Goal: Task Accomplishment & Management: Manage account settings

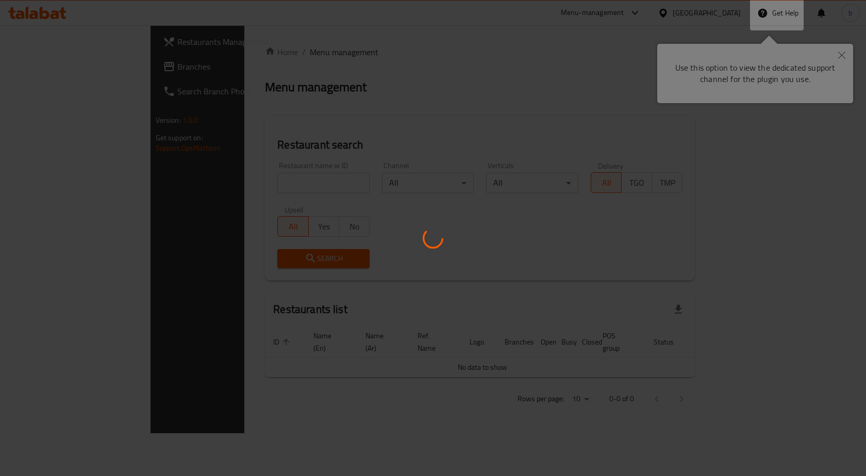
click at [844, 54] on div at bounding box center [433, 238] width 866 height 476
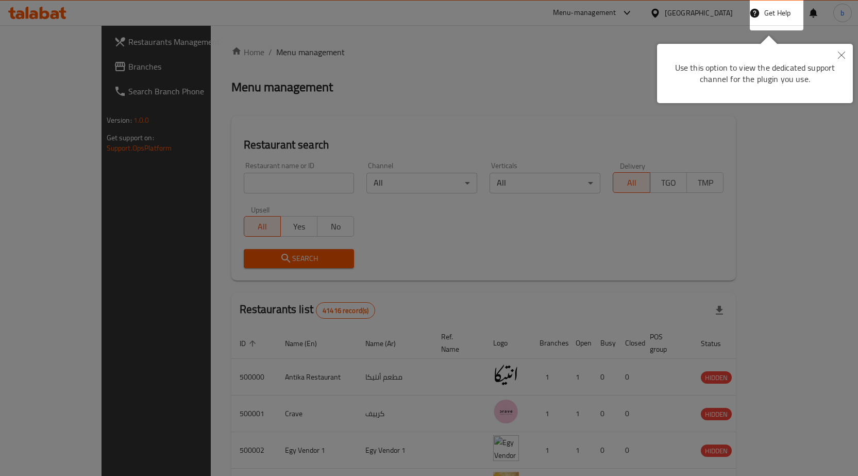
click at [845, 54] on icon "Close" at bounding box center [841, 55] width 7 height 7
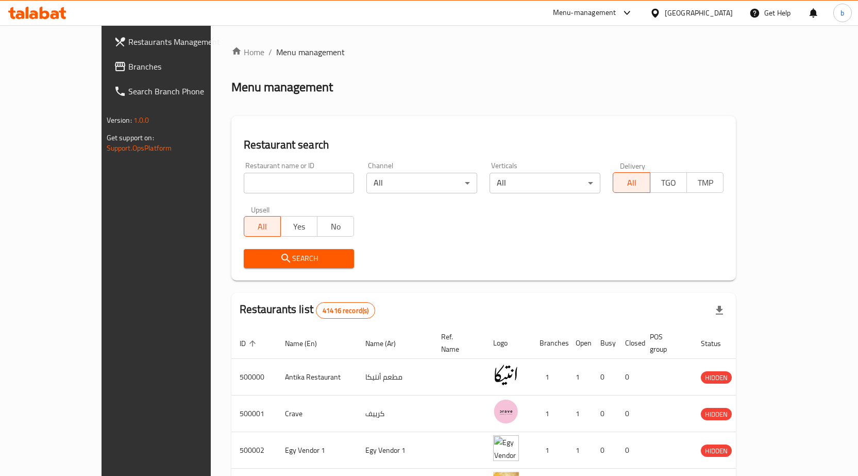
click at [128, 62] on span "Branches" at bounding box center [182, 66] width 108 height 12
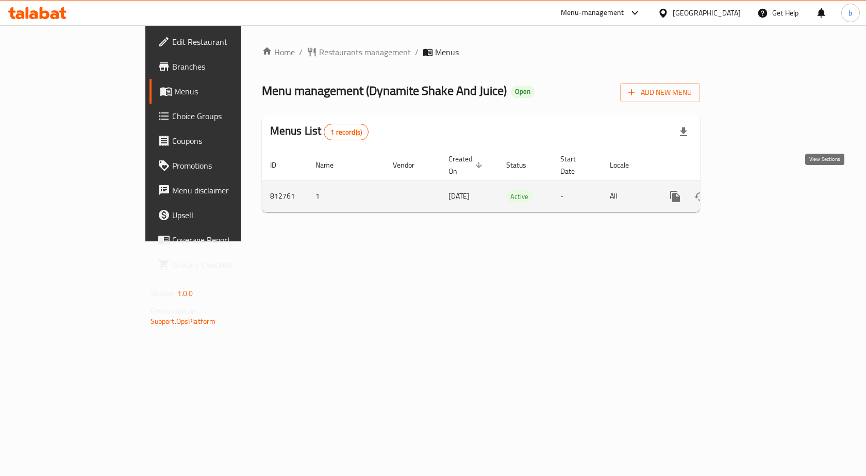
click at [762, 194] on link "enhanced table" at bounding box center [749, 196] width 25 height 25
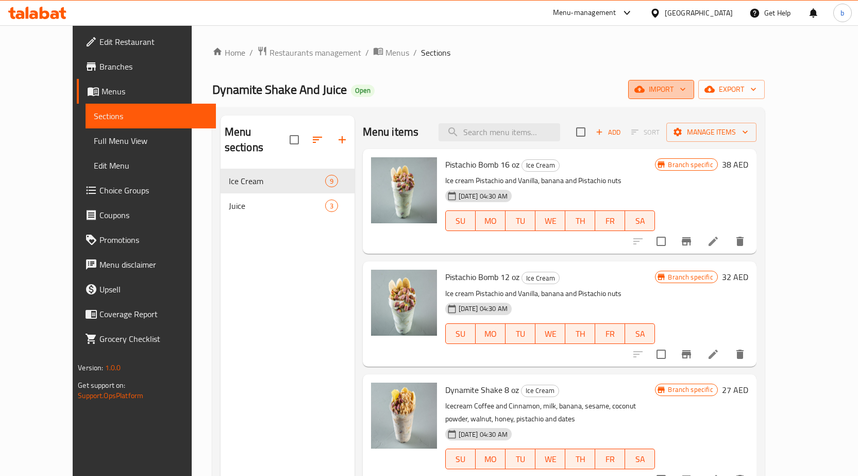
click at [686, 88] on span "import" at bounding box center [661, 89] width 49 height 13
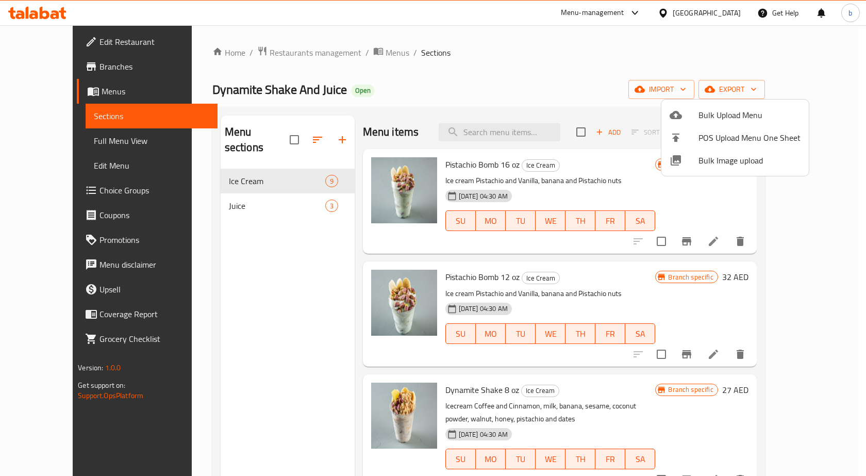
click at [789, 85] on div at bounding box center [433, 238] width 866 height 476
click at [757, 85] on span "export" at bounding box center [732, 89] width 50 height 13
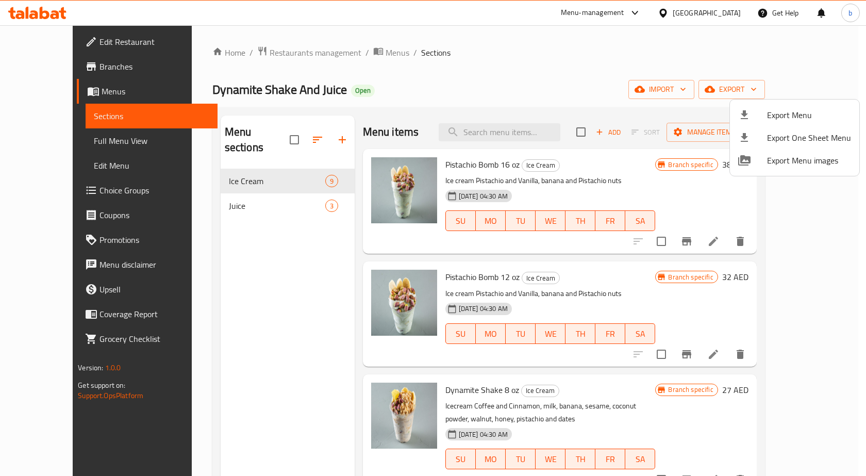
click at [22, 66] on div at bounding box center [433, 238] width 866 height 476
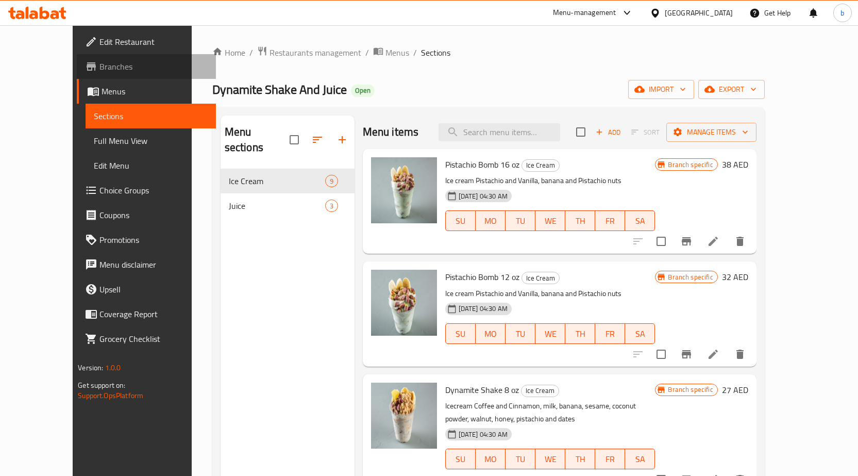
click at [100, 65] on span "Branches" at bounding box center [154, 66] width 108 height 12
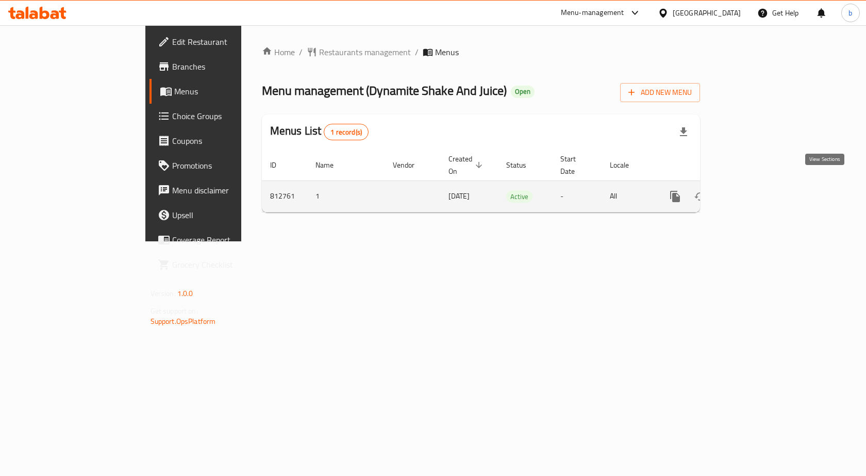
click at [762, 189] on link "enhanced table" at bounding box center [749, 196] width 25 height 25
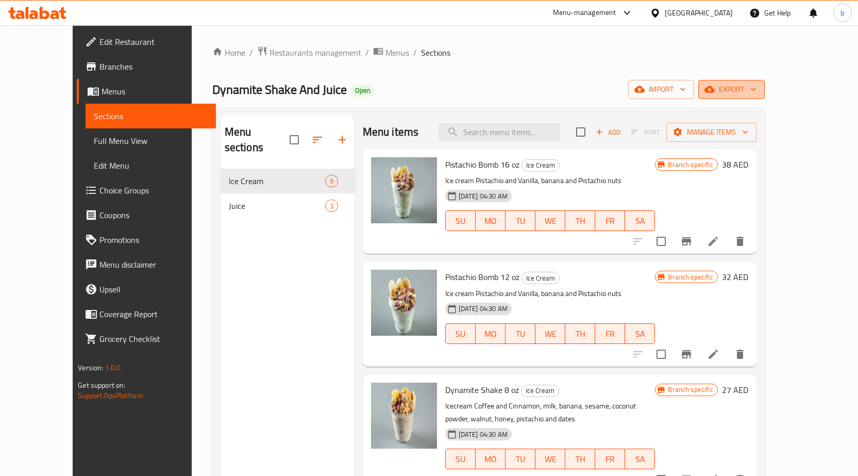
click at [757, 93] on span "export" at bounding box center [732, 89] width 50 height 13
click at [757, 84] on span "export" at bounding box center [732, 89] width 50 height 13
click at [759, 91] on icon "button" at bounding box center [754, 89] width 10 height 10
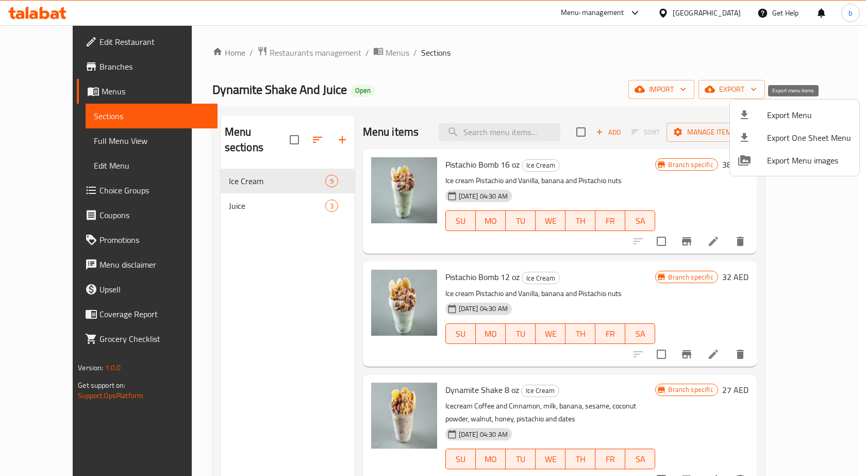
click at [808, 121] on span "Export Menu" at bounding box center [809, 115] width 84 height 12
click at [761, 117] on div at bounding box center [752, 115] width 29 height 12
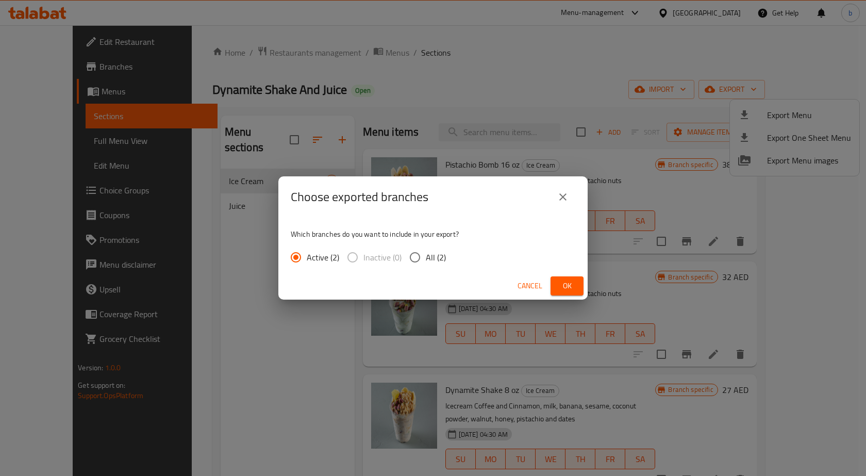
click at [422, 260] on input "All (2)" at bounding box center [415, 257] width 22 height 22
radio input "true"
click at [570, 280] on span "Ok" at bounding box center [567, 285] width 16 height 13
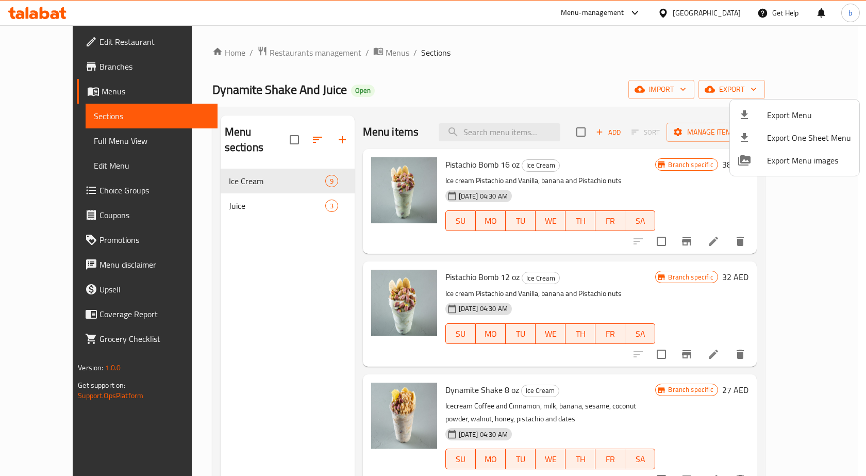
click at [521, 65] on div at bounding box center [433, 238] width 866 height 476
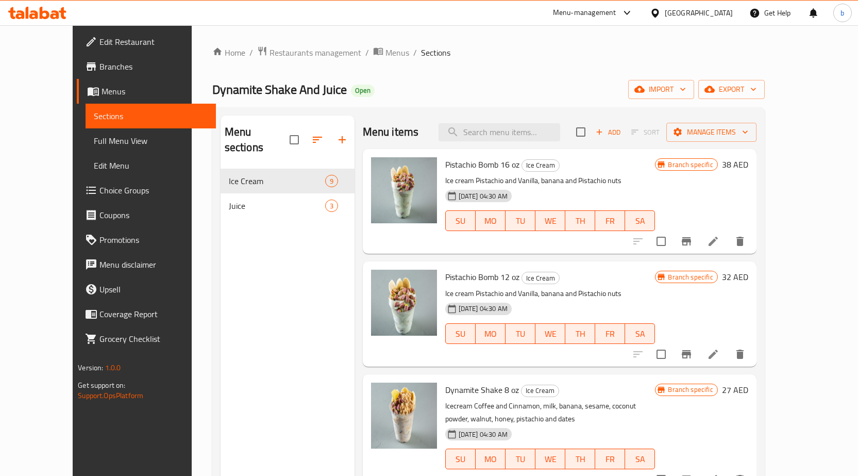
click at [100, 61] on span "Branches" at bounding box center [154, 66] width 108 height 12
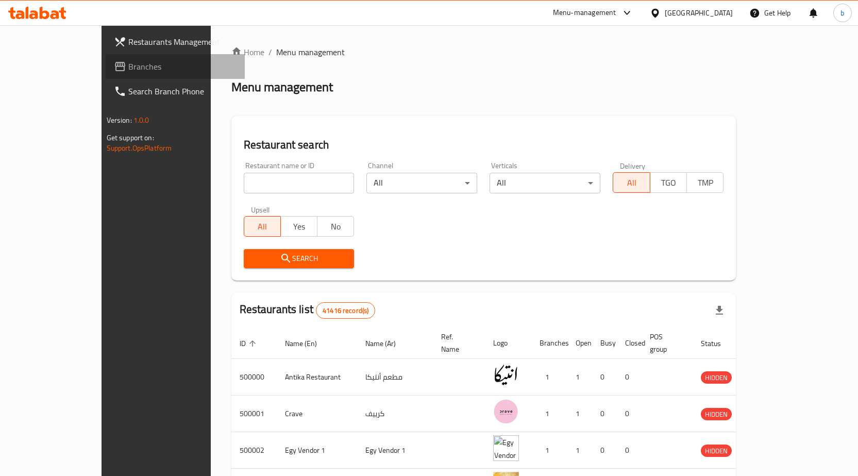
click at [128, 72] on span "Branches" at bounding box center [182, 66] width 108 height 12
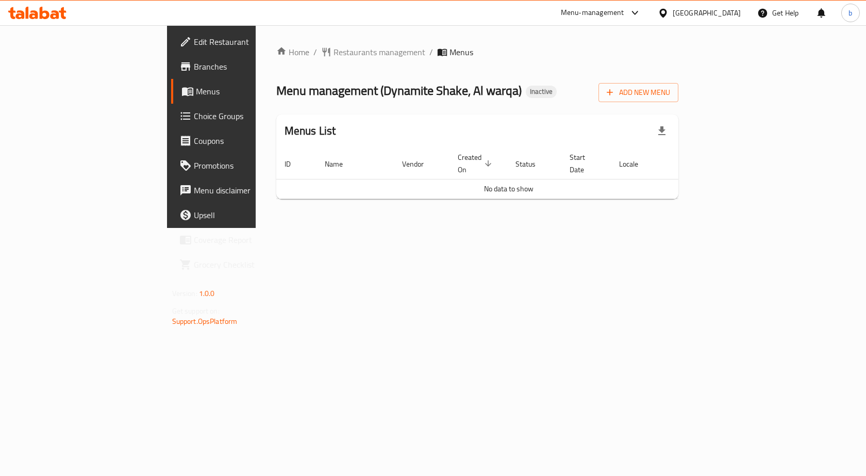
click at [171, 74] on link "Branches" at bounding box center [241, 66] width 141 height 25
click at [670, 94] on span "Add New Menu" at bounding box center [638, 92] width 63 height 13
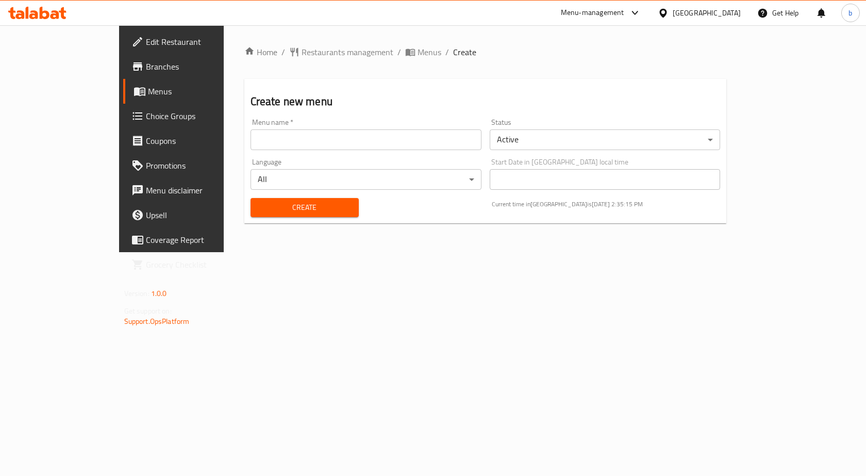
click at [342, 144] on input "text" at bounding box center [366, 139] width 231 height 21
type input "final"
click at [251, 198] on button "Create" at bounding box center [305, 207] width 108 height 19
click at [418, 48] on span "Menus" at bounding box center [430, 52] width 24 height 12
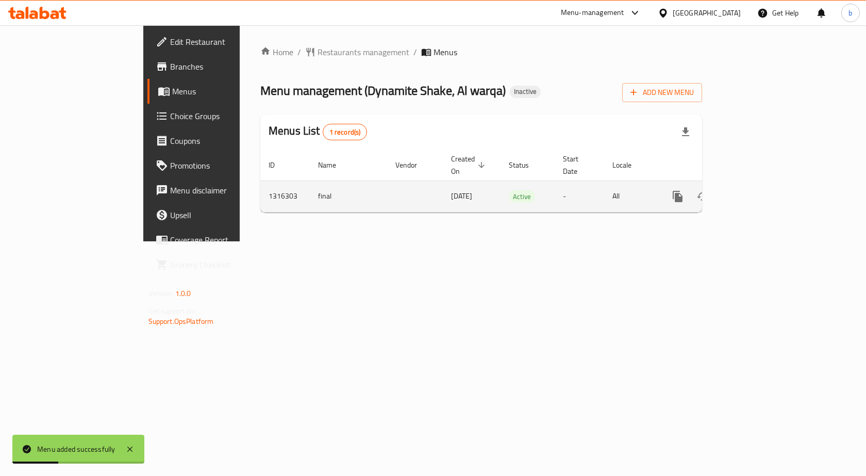
click at [758, 190] on icon "enhanced table" at bounding box center [752, 196] width 12 height 12
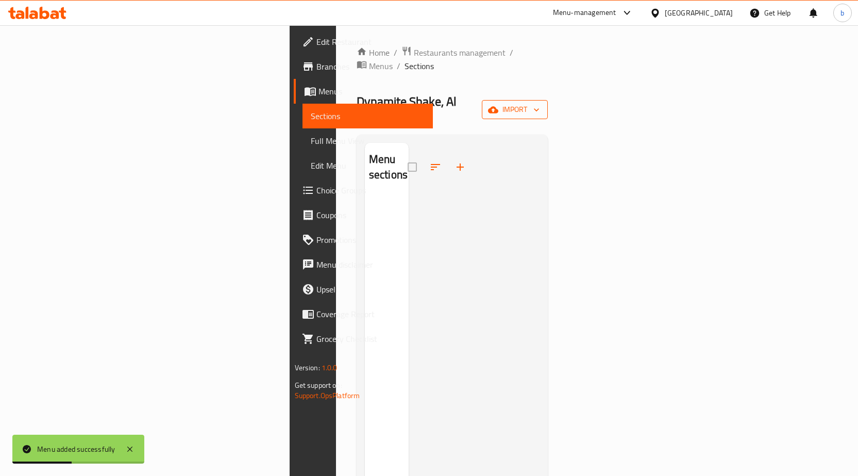
click at [540, 103] on span "import" at bounding box center [514, 109] width 49 height 13
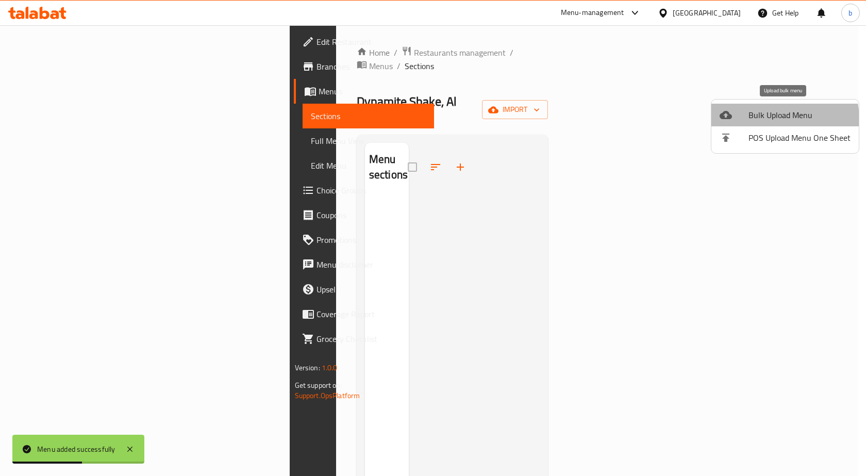
click at [756, 121] on span "Bulk Upload Menu" at bounding box center [800, 115] width 102 height 12
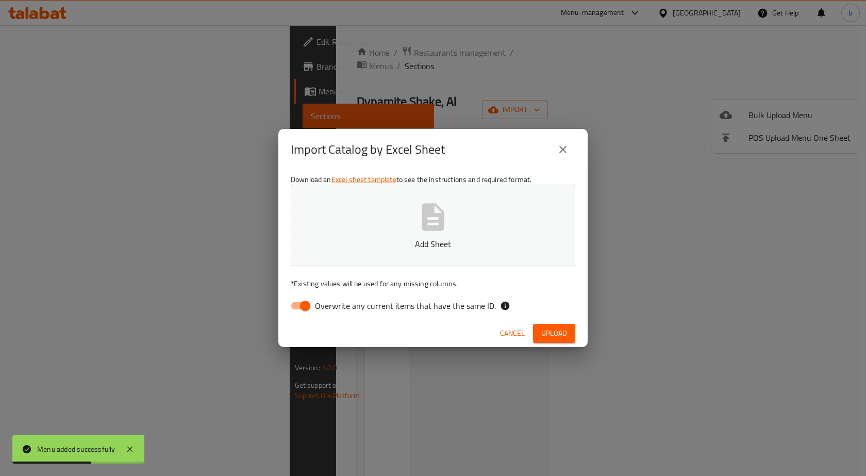
click at [375, 309] on span "Overwrite any current items that have the same ID." at bounding box center [405, 306] width 181 height 12
click at [335, 309] on input "Overwrite any current items that have the same ID." at bounding box center [305, 306] width 59 height 20
checkbox input "false"
click at [782, 2] on div "Import Catalog by Excel Sheet Download an Excel sheet template to see the instr…" at bounding box center [433, 238] width 866 height 476
click at [552, 335] on span "Upload" at bounding box center [554, 333] width 26 height 13
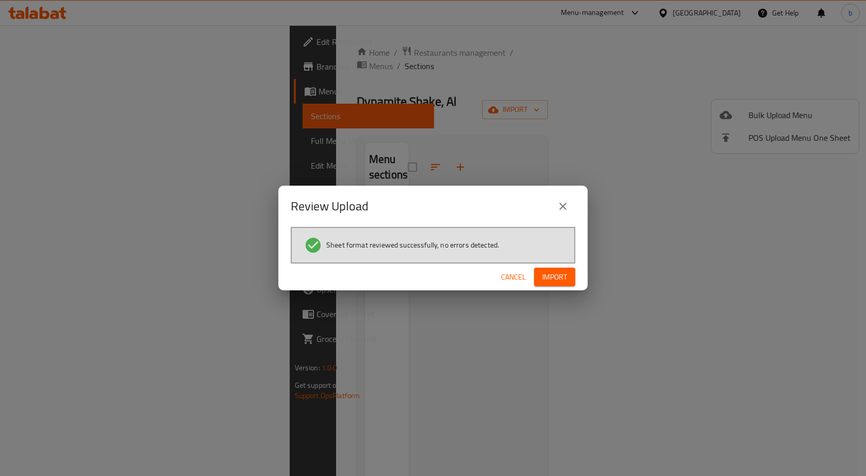
click at [559, 280] on span "Import" at bounding box center [554, 277] width 25 height 13
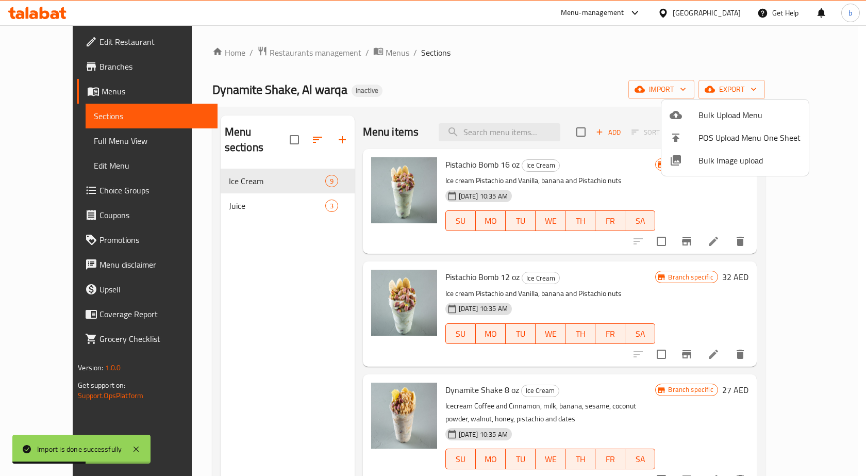
click at [45, 141] on div at bounding box center [433, 238] width 866 height 476
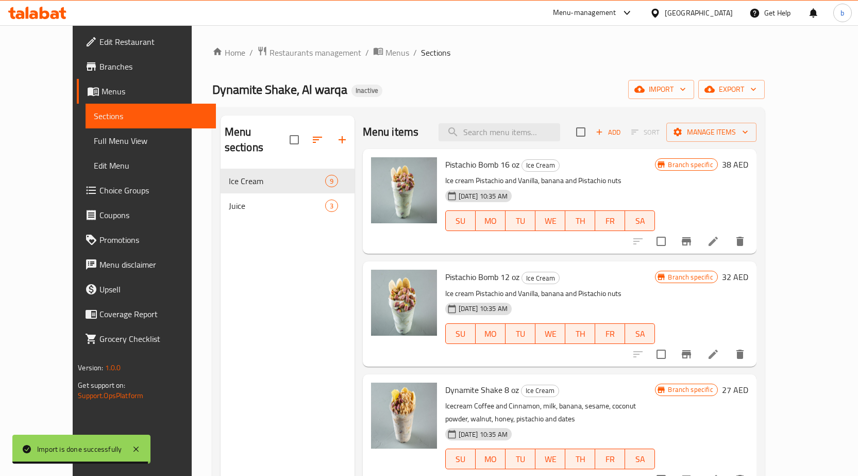
click at [94, 138] on span "Full Menu View" at bounding box center [151, 141] width 114 height 12
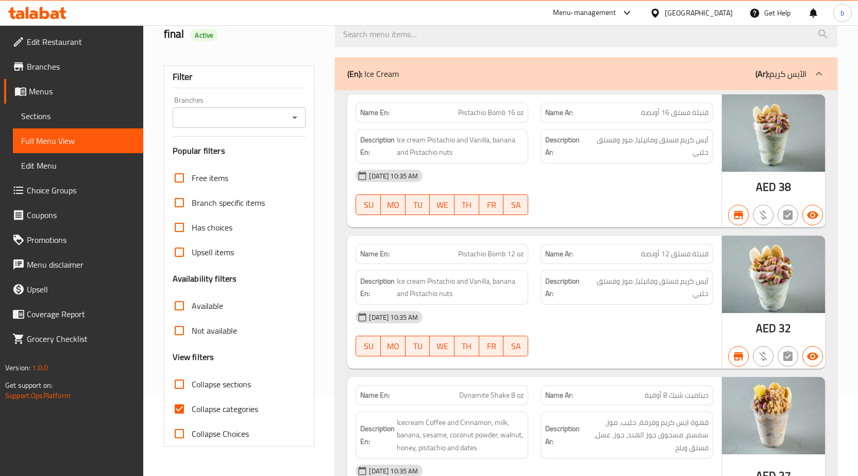
scroll to position [155, 0]
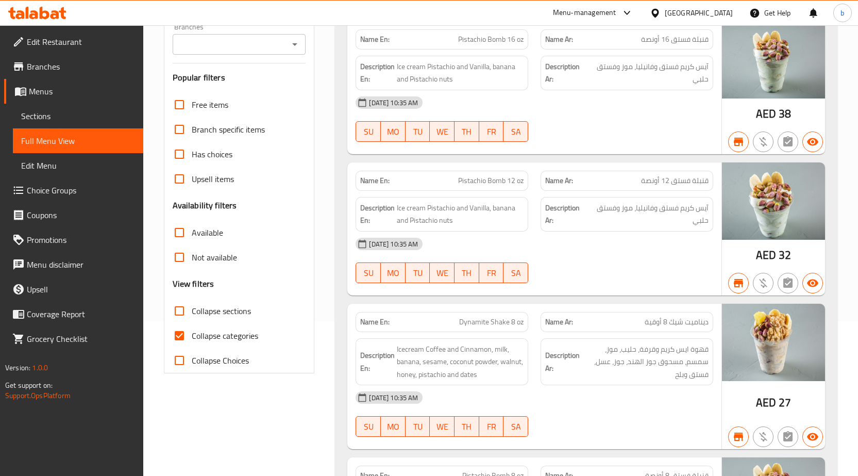
click at [191, 329] on input "Collapse categories" at bounding box center [179, 335] width 25 height 25
checkbox input "false"
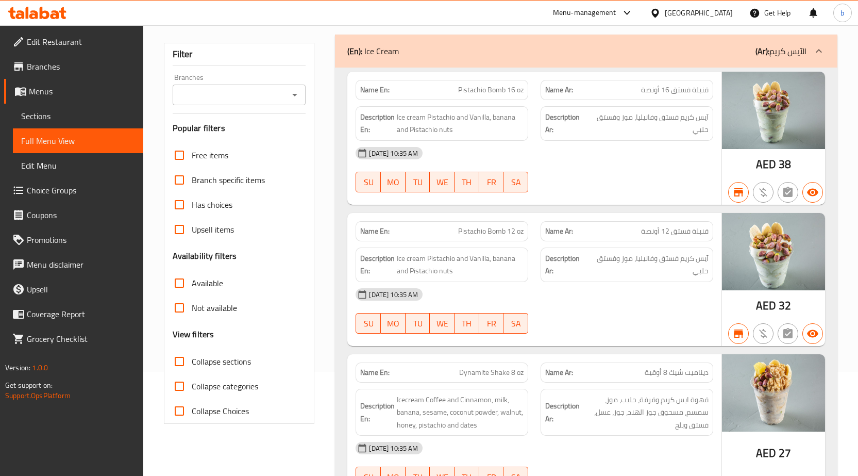
scroll to position [0, 0]
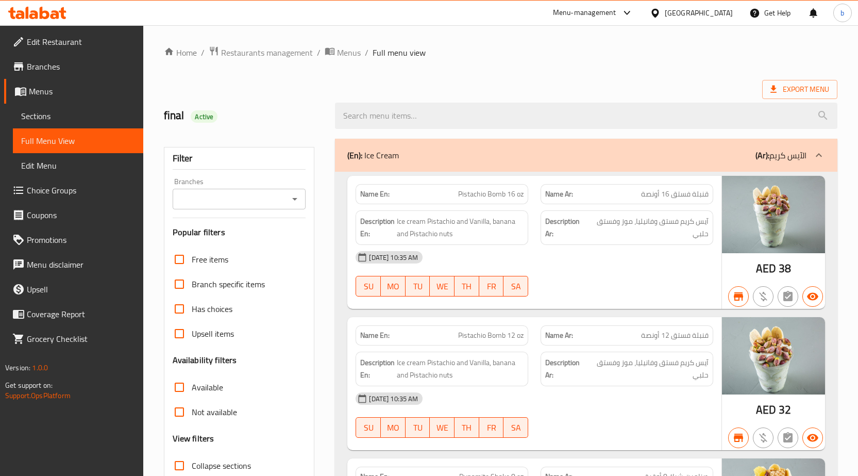
click at [67, 115] on span "Sections" at bounding box center [78, 116] width 114 height 12
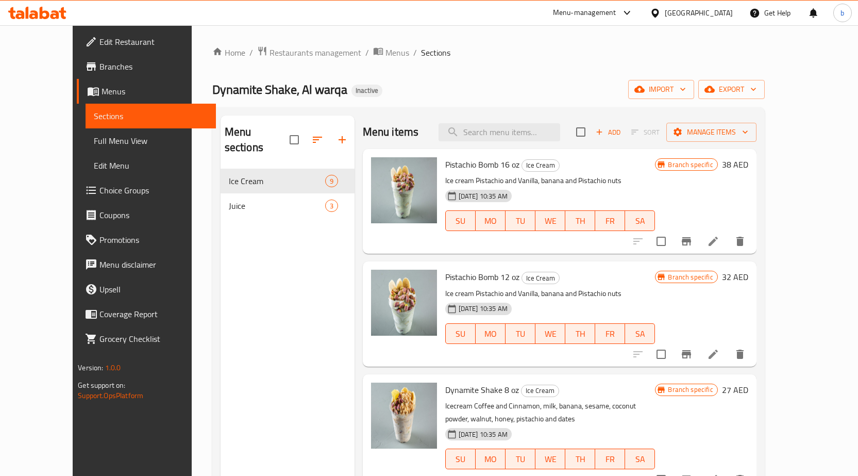
click at [94, 146] on span "Full Menu View" at bounding box center [151, 141] width 114 height 12
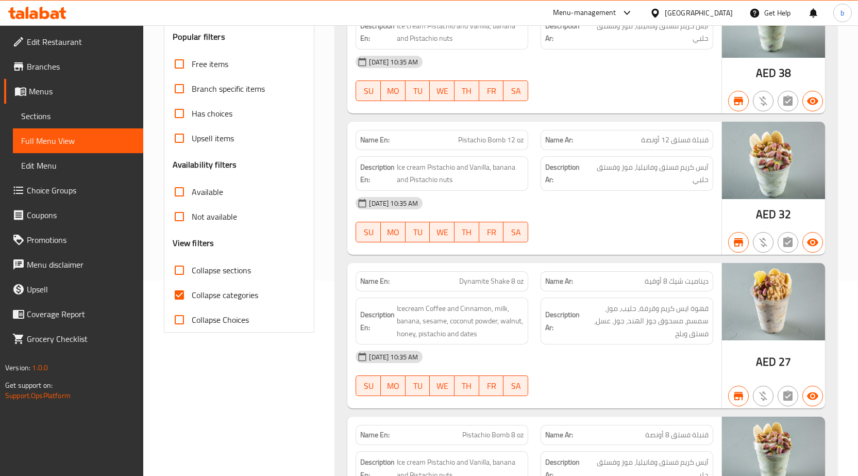
scroll to position [206, 0]
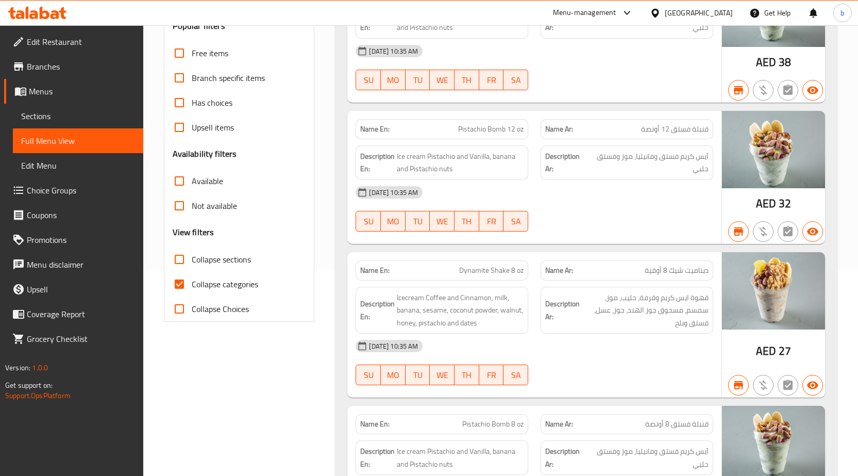
click at [181, 287] on input "Collapse categories" at bounding box center [179, 284] width 25 height 25
checkbox input "false"
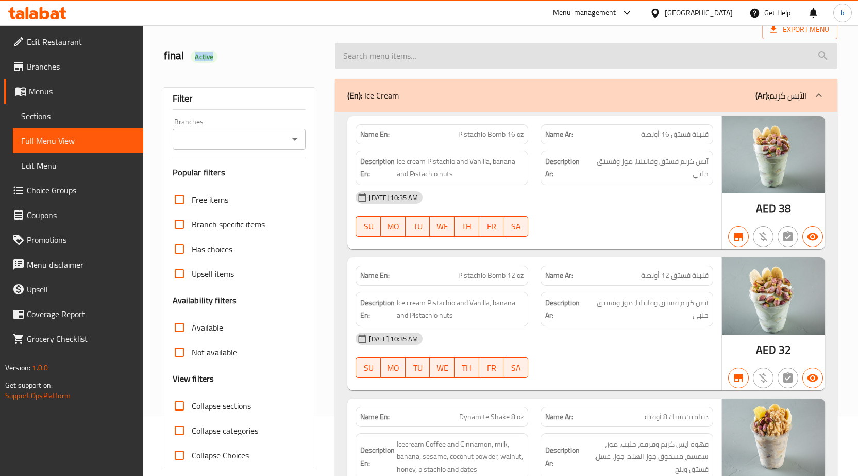
scroll to position [52, 0]
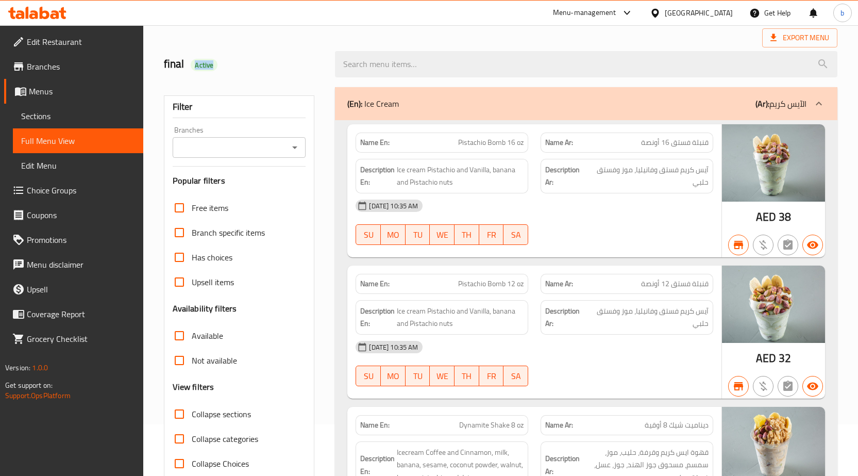
click at [292, 148] on icon "Open" at bounding box center [295, 147] width 12 height 12
click at [296, 154] on button "Open" at bounding box center [295, 147] width 14 height 14
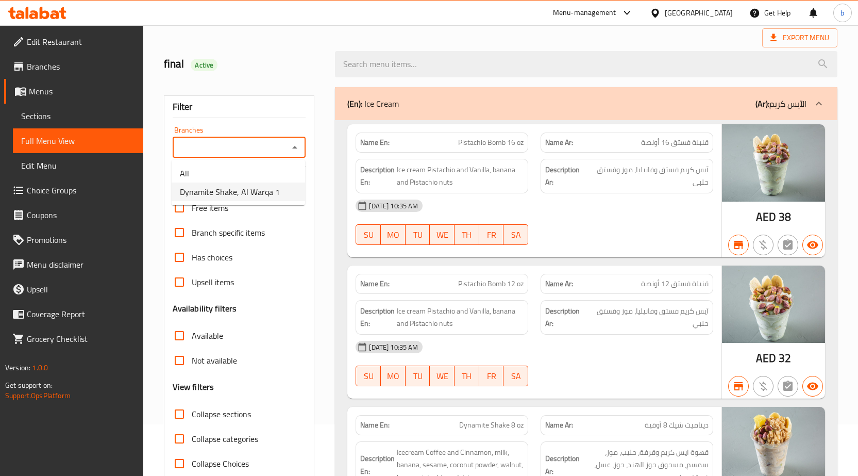
click at [262, 187] on span "Dynamite Shake, Al Warqa 1" at bounding box center [230, 192] width 100 height 12
type input "Dynamite Shake, Al Warqa 1"
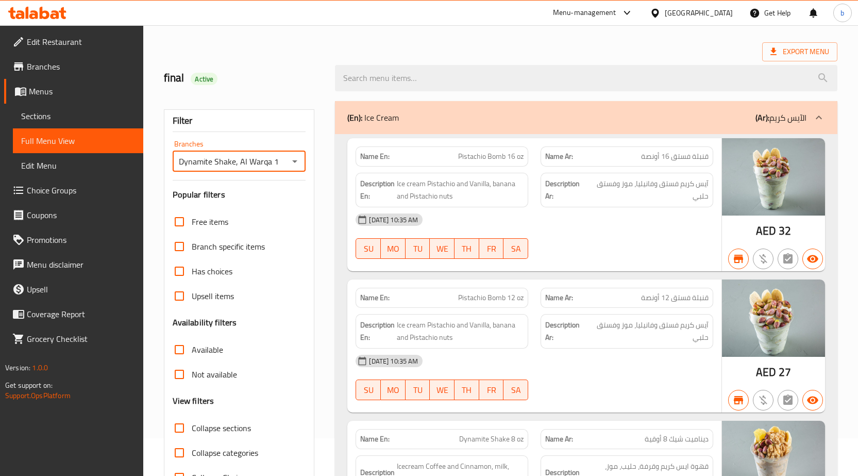
scroll to position [0, 0]
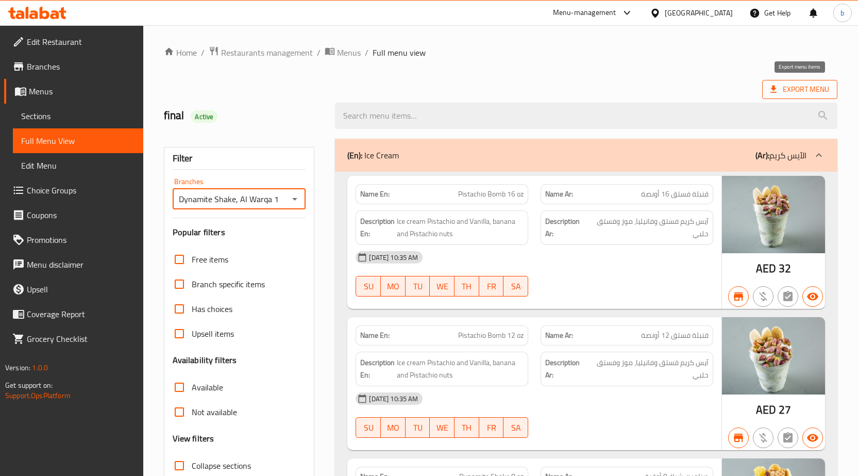
click at [799, 85] on span "Export Menu" at bounding box center [800, 89] width 59 height 13
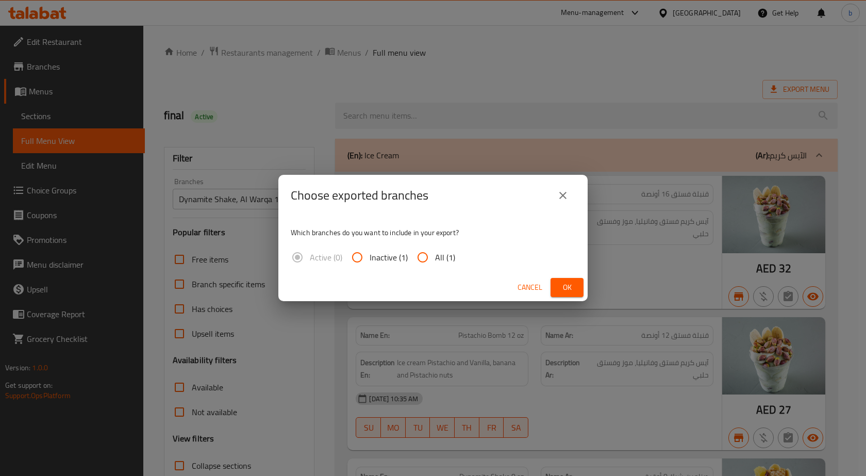
click at [566, 195] on icon "close" at bounding box center [563, 195] width 12 height 12
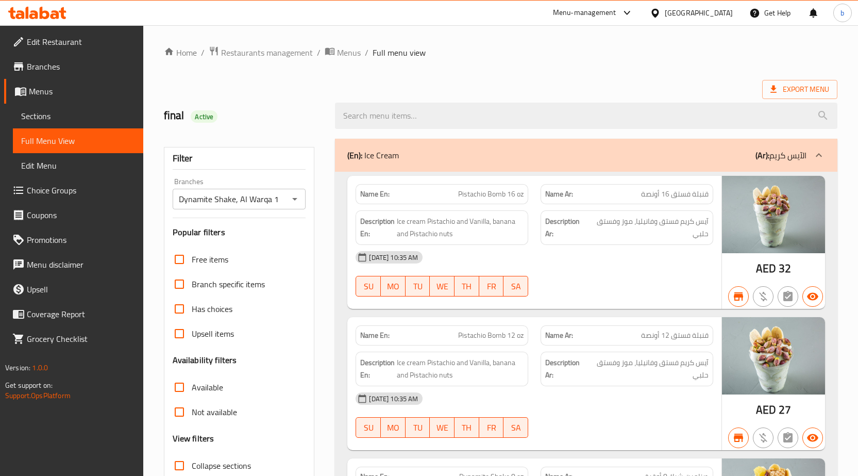
click at [665, 56] on ol "Home / Restaurants management / Menus / Full menu view" at bounding box center [501, 52] width 674 height 13
click at [93, 45] on span "Edit Restaurant" at bounding box center [81, 42] width 108 height 12
click at [242, 55] on span "Restaurants management" at bounding box center [267, 52] width 92 height 12
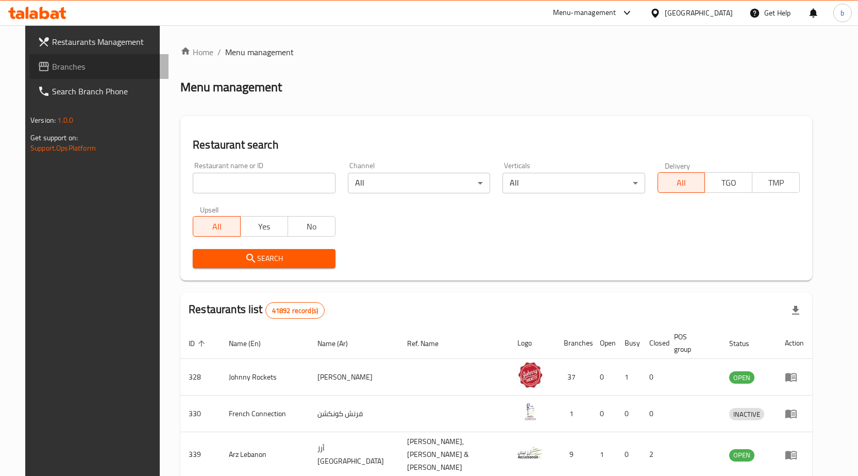
click at [54, 71] on span "Branches" at bounding box center [106, 66] width 108 height 12
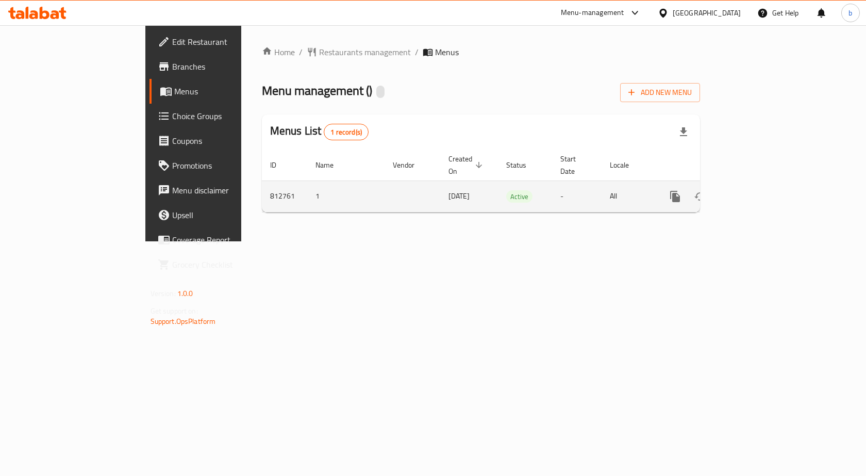
click at [754, 192] on icon "enhanced table" at bounding box center [749, 196] width 9 height 9
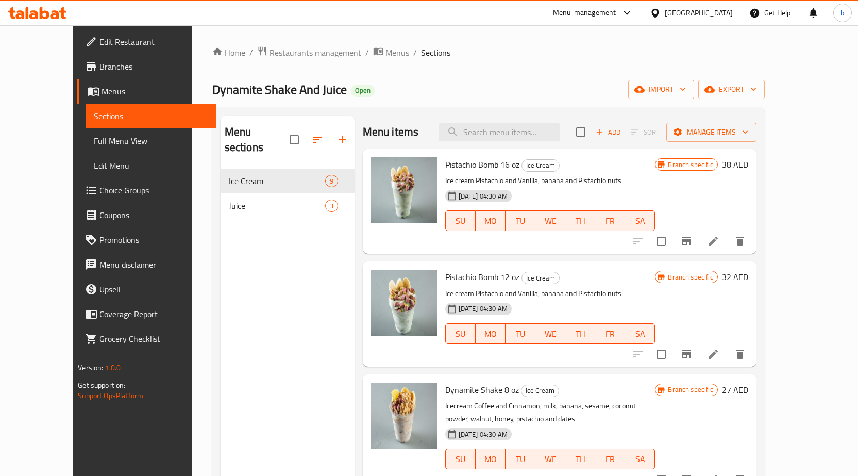
click at [94, 120] on span "Sections" at bounding box center [151, 116] width 114 height 12
click at [602, 61] on div "Home / Restaurants management / Menus / Sections Dynamite Shake And Juice Open …" at bounding box center [488, 323] width 553 height 554
click at [94, 140] on span "Full Menu View" at bounding box center [151, 141] width 114 height 12
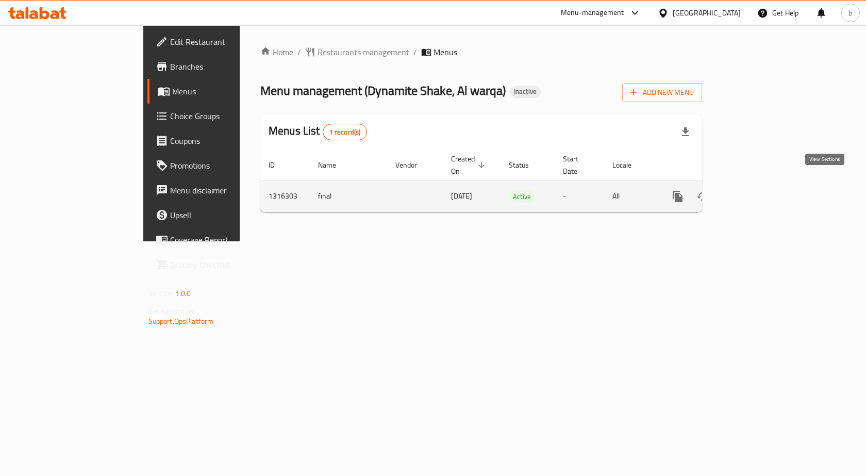
click at [757, 192] on icon "enhanced table" at bounding box center [752, 196] width 9 height 9
